Goal: Ask a question

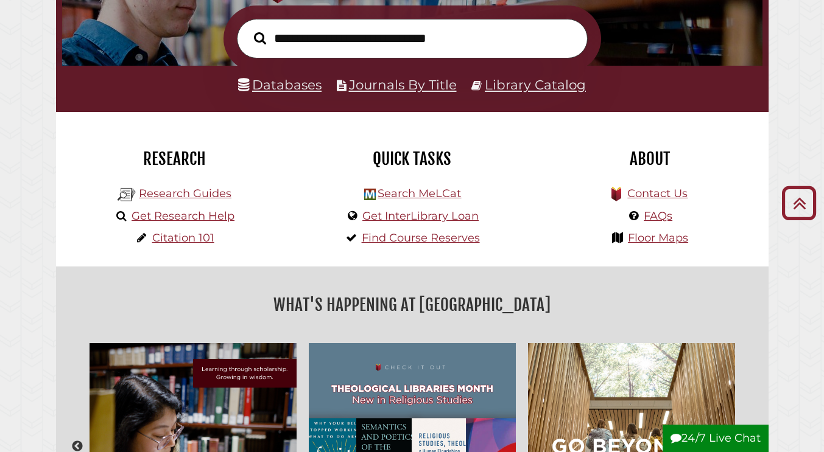
scroll to position [192, 0]
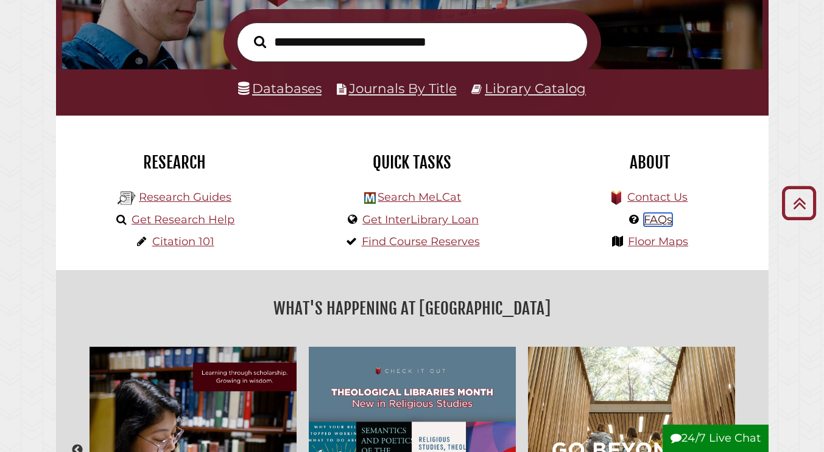
click at [658, 220] on link "FAQs" at bounding box center [657, 219] width 29 height 13
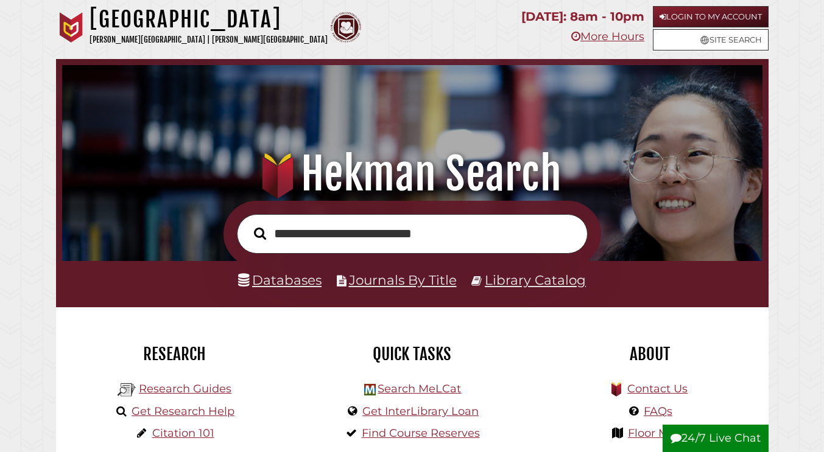
type input "**********"
click at [248, 224] on button "Search" at bounding box center [260, 233] width 24 height 19
